Goal: Transaction & Acquisition: Book appointment/travel/reservation

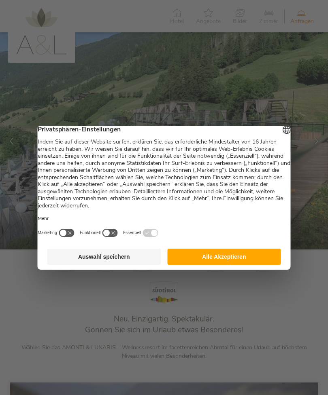
click at [206, 265] on button "Alle Akzeptieren" at bounding box center [224, 257] width 114 height 16
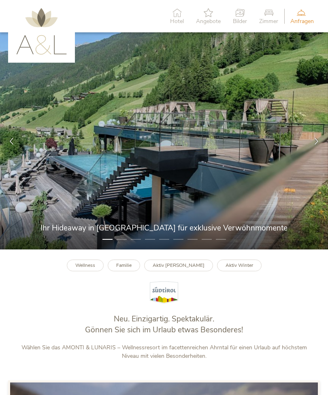
click at [180, 19] on span "Hotel" at bounding box center [177, 22] width 14 height 6
click at [306, 15] on icon at bounding box center [300, 12] width 21 height 9
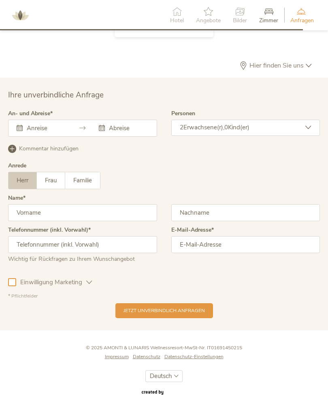
scroll to position [2094, 0]
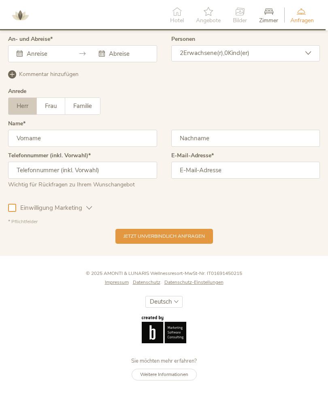
click at [36, 58] on input "text" at bounding box center [46, 54] width 42 height 8
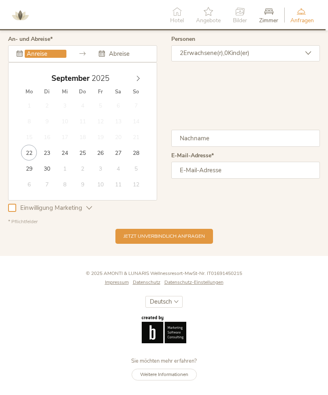
click at [141, 82] on span at bounding box center [138, 76] width 14 height 11
click at [142, 82] on span at bounding box center [138, 76] width 14 height 11
type input "[DATE]"
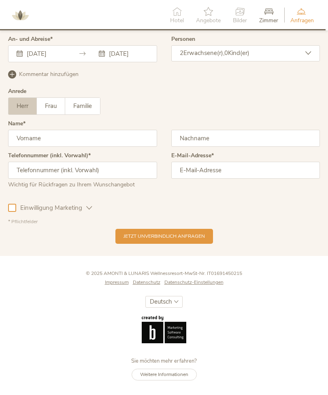
click at [285, 62] on div "2 Erwachsene(r), 0 Kind(er)" at bounding box center [245, 53] width 149 height 16
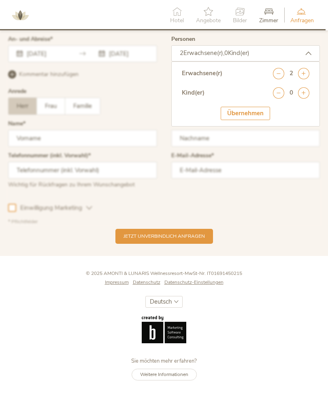
click at [303, 99] on icon at bounding box center [303, 92] width 11 height 11
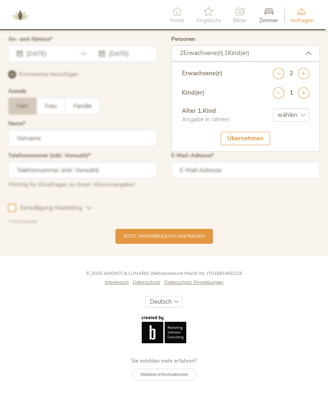
click at [305, 99] on icon at bounding box center [303, 92] width 11 height 11
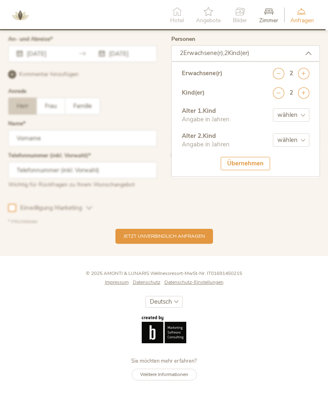
click at [295, 122] on select "wählen 0 1 2 3 4 5 6 7 8 9 10 11 12 13 14 15 16 17" at bounding box center [291, 114] width 36 height 13
select select "1"
click at [295, 147] on select "wählen 0 1 2 3 4 5 6 7 8 9 10 11 12 13 14 15 16 17" at bounding box center [291, 140] width 36 height 13
select select "4"
click at [255, 170] on div "Übernehmen" at bounding box center [245, 163] width 49 height 13
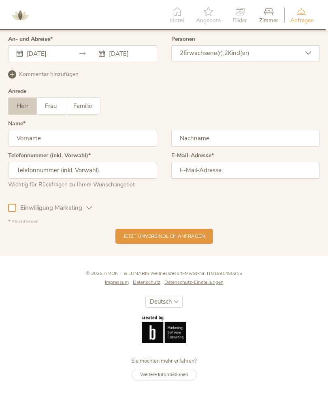
click at [178, 240] on span "Jetzt unverbindlich anfragen" at bounding box center [163, 236] width 81 height 7
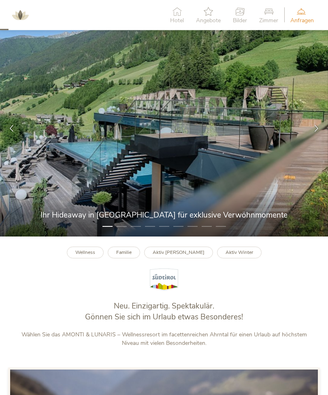
scroll to position [0, 0]
